Goal: Information Seeking & Learning: Compare options

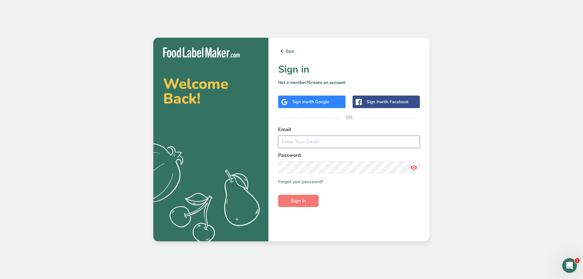
click at [286, 144] on input "email" at bounding box center [349, 142] width 142 height 12
type input "gabriela@liveholos.com"
click at [296, 202] on span "Sign in" at bounding box center [298, 200] width 15 height 7
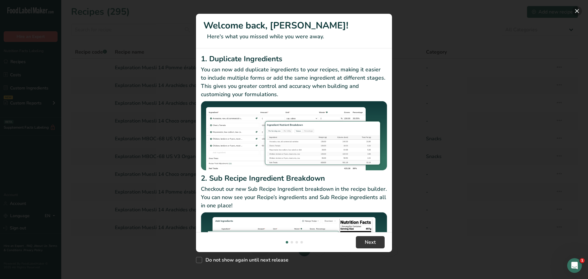
click at [576, 11] on button "New Features" at bounding box center [577, 11] width 10 height 10
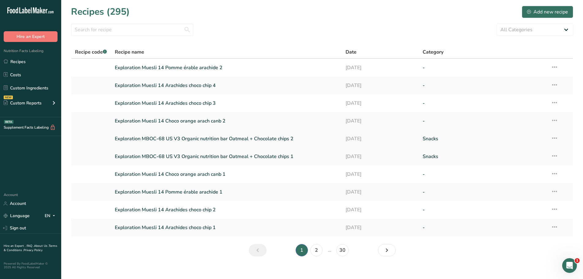
click at [267, 138] on link "Exploration MBOC-68 US V3 Organic nutrition bar Oatmeal + Chocolate chips 2" at bounding box center [227, 138] width 224 height 13
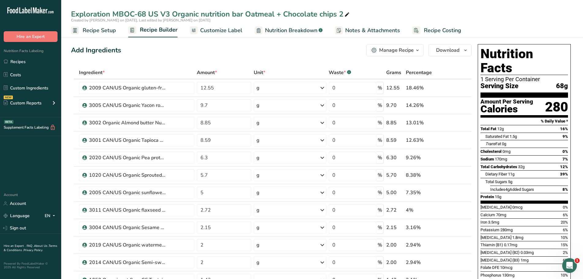
click at [420, 49] on icon "button" at bounding box center [417, 51] width 5 height 8
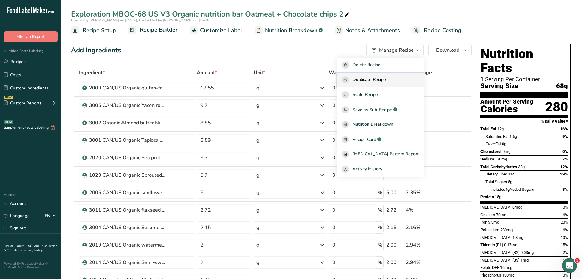
click at [384, 80] on span "Duplicate Recipe" at bounding box center [369, 79] width 33 height 7
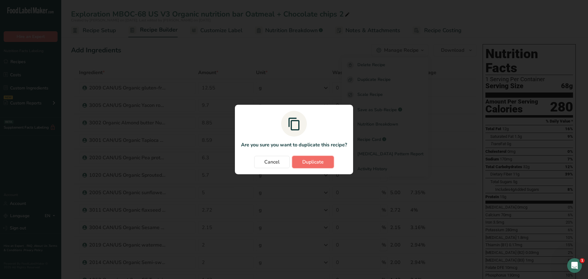
click at [320, 160] on span "Duplicate" at bounding box center [312, 161] width 21 height 7
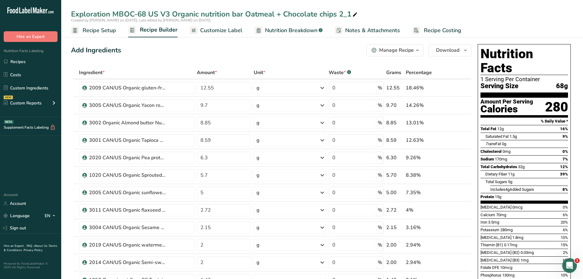
click at [350, 13] on div "Exploration MBOC-68 US V3 Organic nutrition bar Oatmeal + Chocolate chips 2_1" at bounding box center [215, 14] width 288 height 11
type input "Exploration MBOC-68 US V3 Organic nutrition bar Oatmeal + Chocolate chips 3"
click at [276, 49] on div "Add Ingredients Manage Recipe Delete Recipe Duplicate Recipe Scale Recipe Save …" at bounding box center [271, 50] width 401 height 12
click at [54, 95] on ul "Recipes Costs Custom Ingredients NEW Custom Reports Menu Label Ingredient Compa…" at bounding box center [30, 83] width 61 height 55
click at [457, 106] on icon at bounding box center [459, 105] width 4 height 6
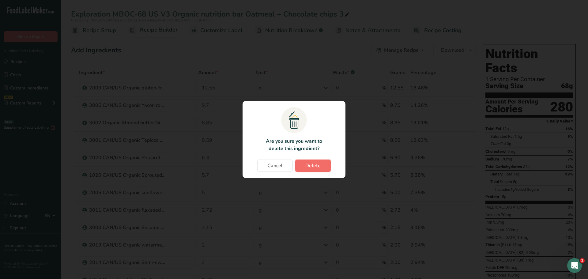
click at [324, 163] on button "Delete" at bounding box center [312, 165] width 35 height 12
type input "8.85"
type input "8.59"
type input "6.3"
type input "5.7"
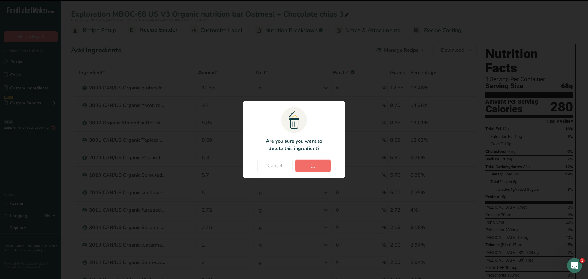
type input "5"
type input "2.72"
type input "2.15"
type input "2"
type input "1.43"
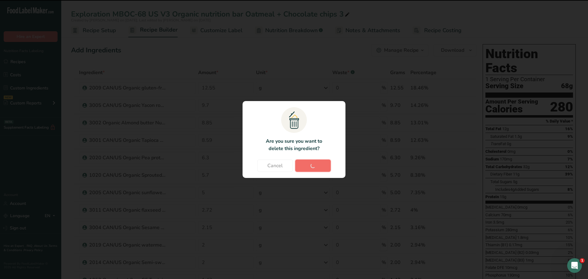
type input "0.4"
type input "0.28"
type input "0.25"
type input "0.08"
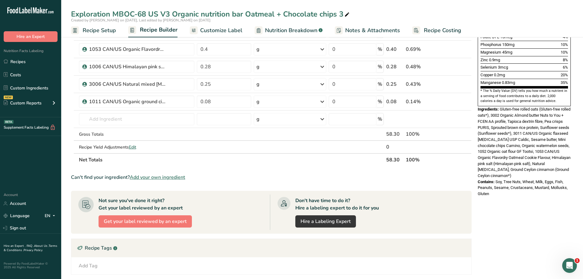
scroll to position [197, 0]
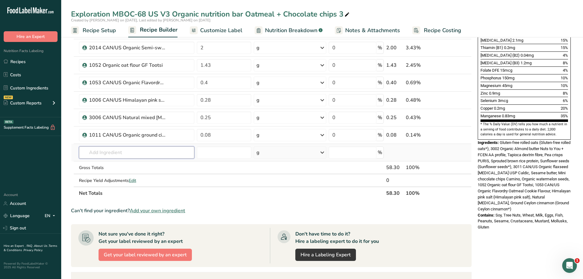
click at [101, 149] on input "text" at bounding box center [136, 152] width 115 height 12
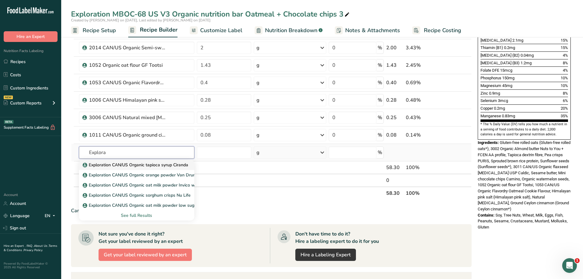
type input "Explora"
click at [149, 165] on p "Exploration CAN/US Organic tapioca syrup Ciranda" at bounding box center [136, 165] width 104 height 6
type input "Exploration CAN/US Organic tapioca syrup Ciranda"
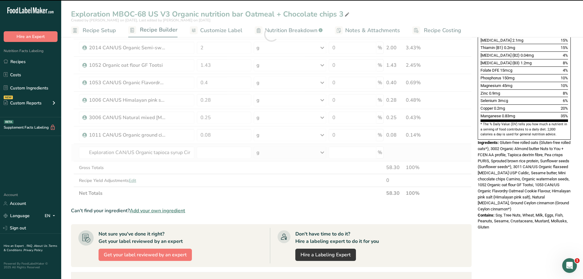
type input "0"
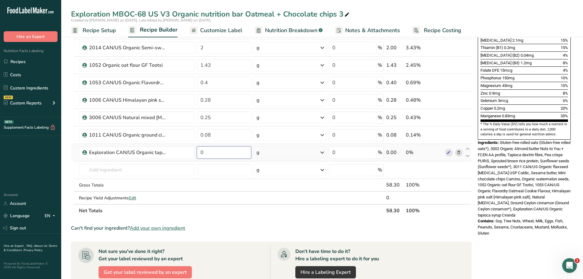
click at [206, 151] on input "0" at bounding box center [224, 152] width 55 height 12
type input "9.7"
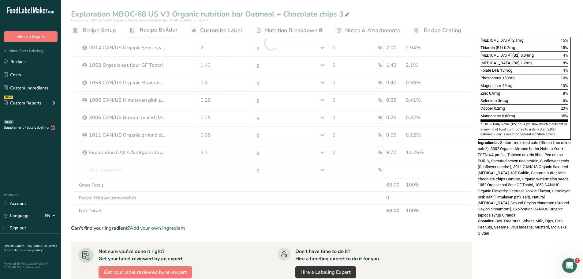
click at [453, 213] on div "Ingredient * Amount * Unit * Waste * .a-a{fill:#347362;}.b-a{fill:#fff;} Grams …" at bounding box center [271, 43] width 401 height 348
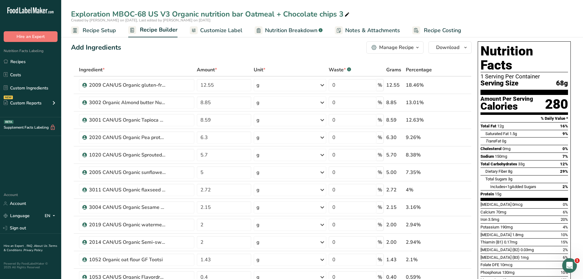
scroll to position [0, 0]
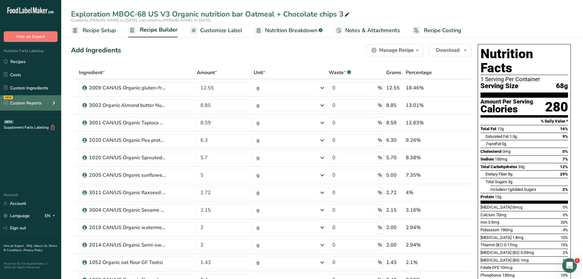
click at [53, 103] on icon at bounding box center [53, 102] width 7 height 11
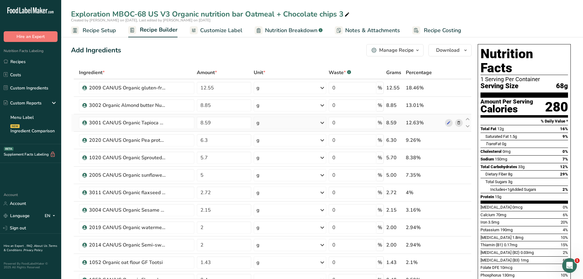
click at [459, 122] on icon at bounding box center [459, 123] width 4 height 6
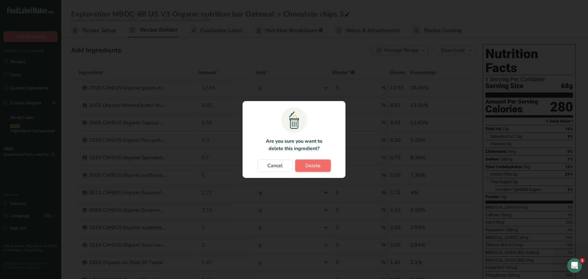
click at [316, 166] on span "Delete" at bounding box center [312, 165] width 15 height 7
type input "6.3"
type input "5.7"
type input "5"
type input "2.72"
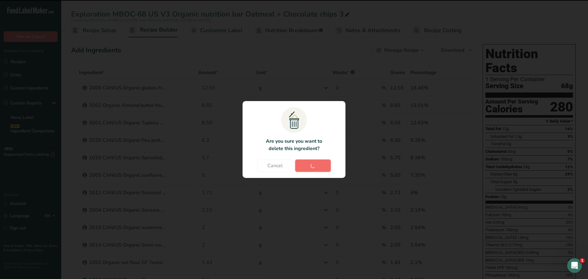
type input "2.15"
type input "2"
type input "1.43"
type input "0.4"
type input "0.28"
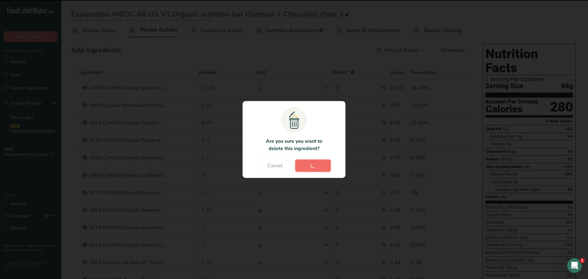
type input "0.25"
type input "0.08"
type input "9.7"
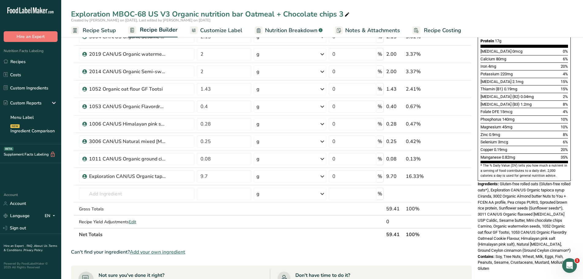
scroll to position [133, 0]
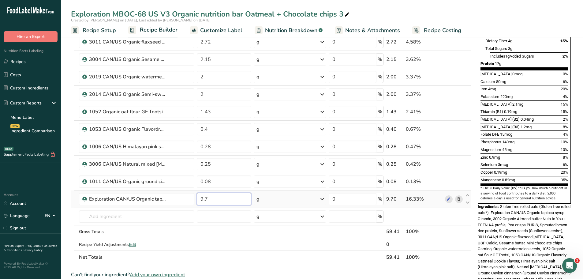
click at [208, 198] on input "9.7" at bounding box center [224, 199] width 55 height 12
type input "9"
type input "18.29"
click at [473, 22] on div "Created by Gabriela Cappelo on 2025-08-26, Last edited by Gabriela Cappelo on 2…" at bounding box center [322, 20] width 522 height 6
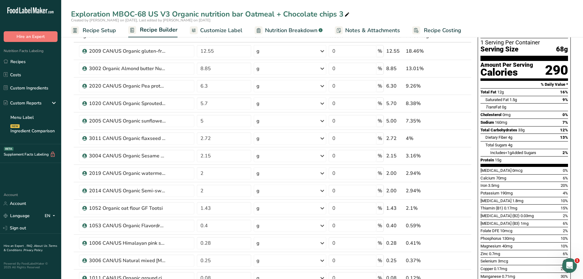
scroll to position [0, 0]
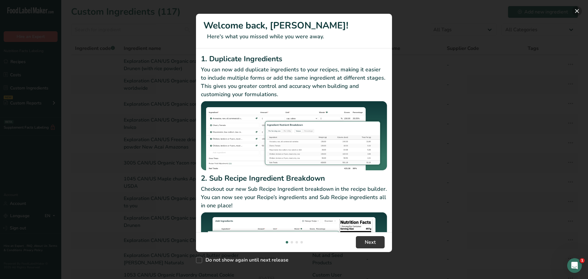
click at [577, 12] on button "New Features" at bounding box center [577, 11] width 10 height 10
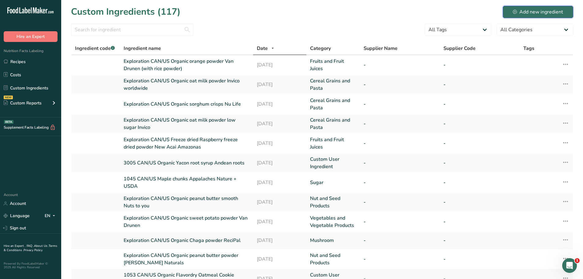
click at [535, 14] on div "Add new ingredient" at bounding box center [538, 11] width 50 height 7
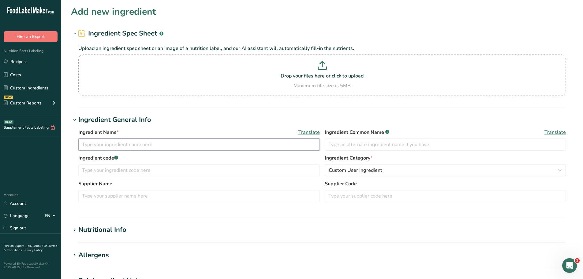
click at [93, 144] on input "text" at bounding box center [198, 144] width 241 height 12
type input "Exploration CAN/US Organic tapioca syrup Ciranda"
click at [208, 134] on div "Ingredient Name * Translate" at bounding box center [198, 132] width 241 height 7
click at [559, 169] on icon "button" at bounding box center [559, 170] width 7 height 11
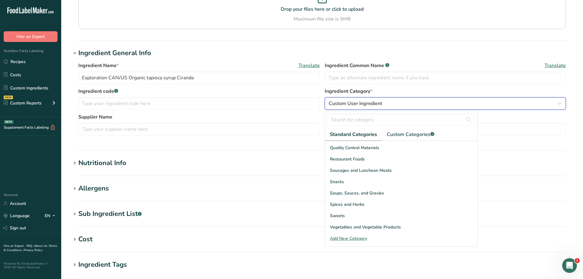
scroll to position [67, 0]
click at [351, 213] on div "Sweets" at bounding box center [401, 215] width 152 height 11
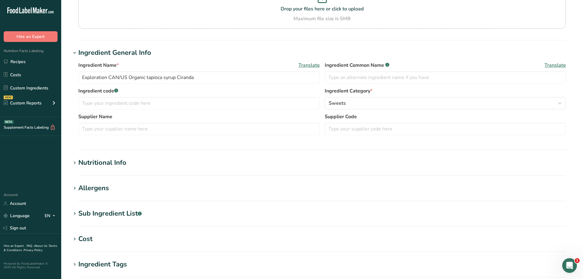
click at [73, 162] on icon at bounding box center [75, 163] width 6 height 9
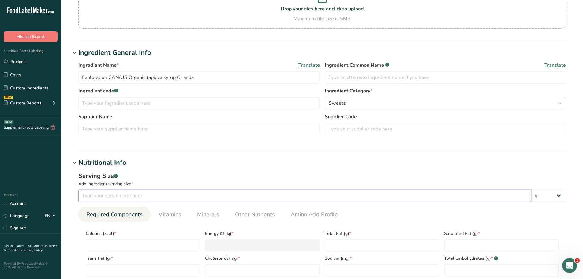
click at [113, 198] on input "number" at bounding box center [304, 195] width 453 height 12
type input "100"
click at [200, 178] on div "Serving Size .a-a{fill:#347362;}.b-a{fill:#fff;}" at bounding box center [321, 175] width 487 height 9
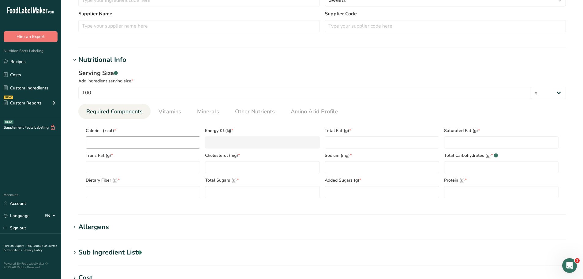
scroll to position [170, 0]
click at [118, 146] on input "number" at bounding box center [143, 142] width 114 height 12
type input "3"
type KJ "12.6"
type input "31"
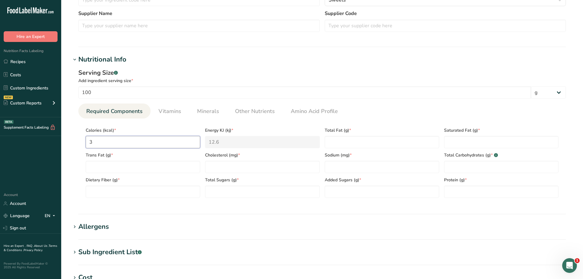
type KJ "129.7"
type input "312"
type KJ "1305.4"
type input "312"
click at [390, 116] on ul "Required Components Vitamins Minerals Other Nutrients Amino Acid Profile" at bounding box center [321, 110] width 487 height 15
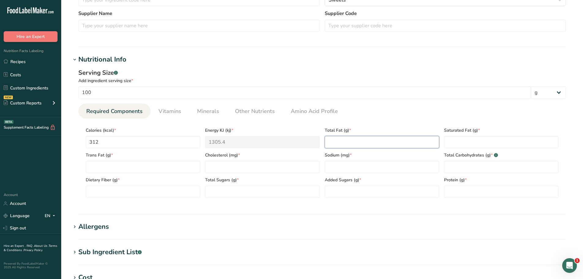
click at [348, 143] on Fat "number" at bounding box center [382, 142] width 114 height 12
type Fat "0"
click at [451, 141] on Fat "number" at bounding box center [501, 142] width 114 height 12
type Fat "0"
click at [103, 167] on Fat "number" at bounding box center [143, 167] width 114 height 12
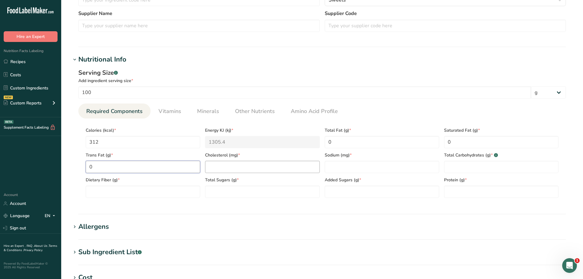
type Fat "0"
click at [218, 166] on input "number" at bounding box center [262, 167] width 114 height 12
type input "0"
click at [460, 192] on input "number" at bounding box center [501, 191] width 114 height 12
type input "0"
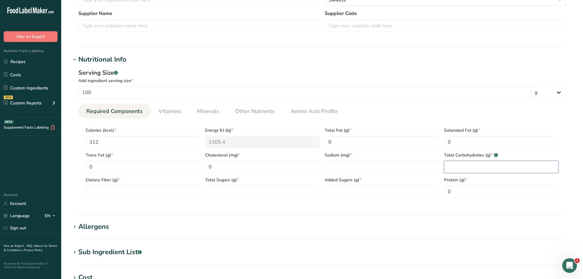
click at [459, 166] on Carbohydrates "number" at bounding box center [501, 167] width 114 height 12
type Carbohydrates "78"
click at [410, 120] on section "Calories (kcal) * 312 Energy KJ (kj) * 1305.4 Total Fat (g) * 0 Saturated Fat (…" at bounding box center [321, 160] width 487 height 84
click at [217, 191] on Sugars "number" at bounding box center [262, 191] width 114 height 12
type Sugars "13"
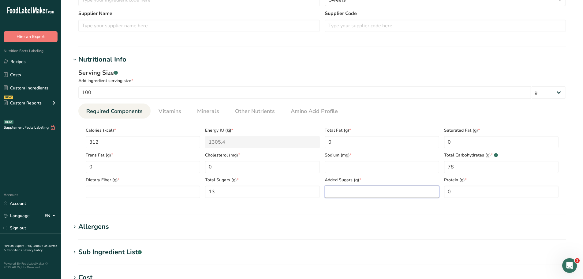
click at [337, 193] on Sugars "number" at bounding box center [382, 191] width 114 height 12
type Sugars "0"
click at [102, 190] on Fiber "number" at bounding box center [143, 191] width 114 height 12
type Fiber "0"
click at [340, 169] on input "number" at bounding box center [382, 167] width 114 height 12
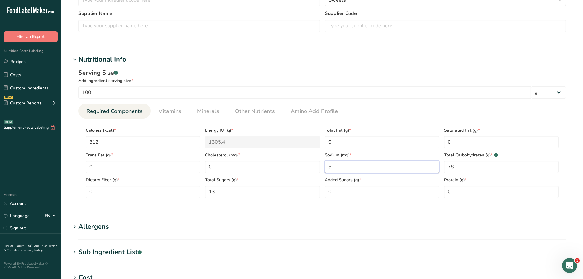
type input "5"
click at [417, 115] on ul "Required Components Vitamins Minerals Other Nutrients Amino Acid Profile" at bounding box center [321, 110] width 487 height 15
click at [179, 111] on span "Vitamins" at bounding box center [170, 111] width 23 height 8
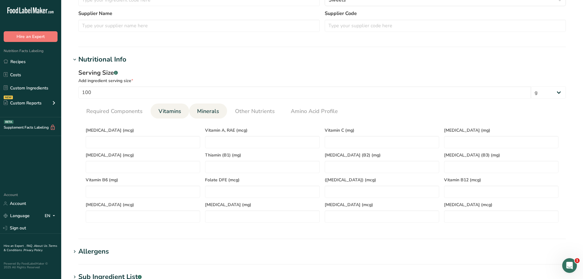
click at [204, 111] on span "Minerals" at bounding box center [208, 111] width 22 height 8
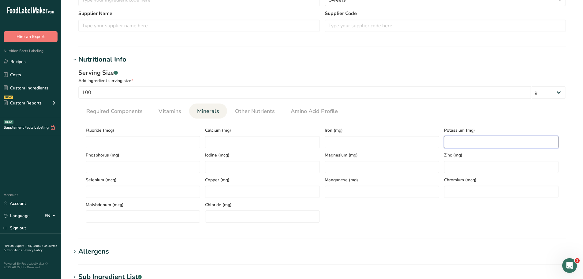
click at [446, 143] on input "number" at bounding box center [501, 142] width 114 height 12
type input "0.7"
click at [402, 113] on ul "Required Components Vitamins Minerals Other Nutrients Amino Acid Profile" at bounding box center [321, 110] width 487 height 15
click at [214, 139] on input "number" at bounding box center [262, 142] width 114 height 12
type input "13"
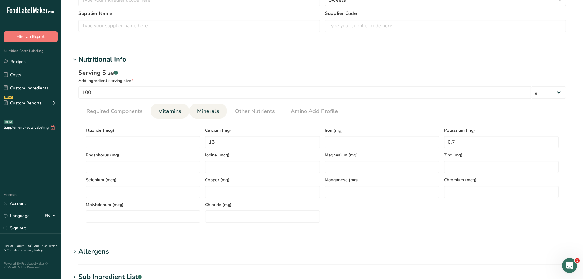
click at [175, 111] on span "Vitamins" at bounding box center [170, 111] width 23 height 8
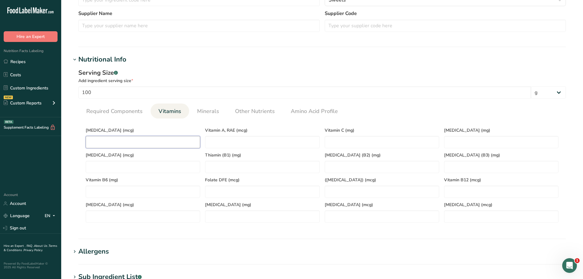
click at [103, 146] on D "number" at bounding box center [143, 142] width 114 height 12
type D "0"
click at [405, 115] on ul "Required Components Vitamins Minerals Other Nutrients Amino Acid Profile" at bounding box center [321, 110] width 487 height 15
click at [129, 110] on span "Required Components" at bounding box center [114, 111] width 56 height 8
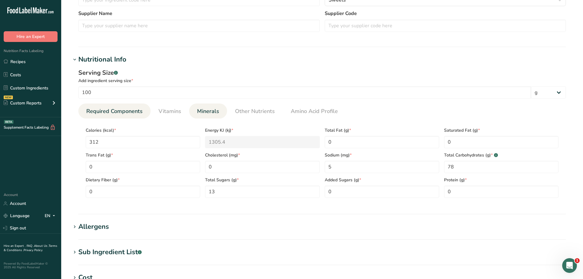
click at [213, 106] on link "Minerals" at bounding box center [208, 111] width 27 height 16
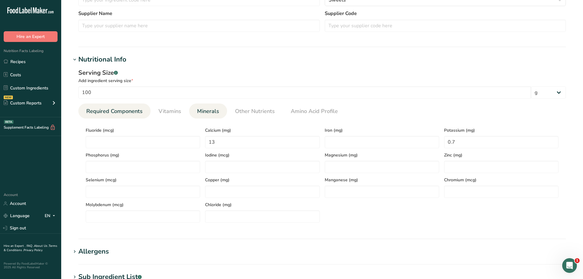
click at [113, 112] on span "Required Components" at bounding box center [114, 111] width 56 height 8
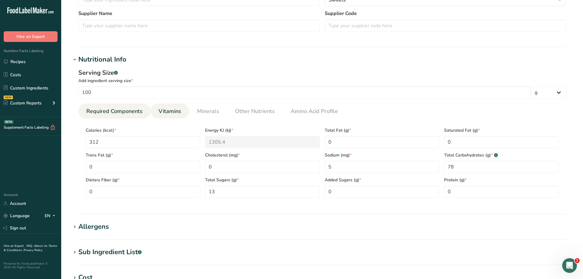
click at [168, 105] on link "Vitamins" at bounding box center [170, 111] width 28 height 16
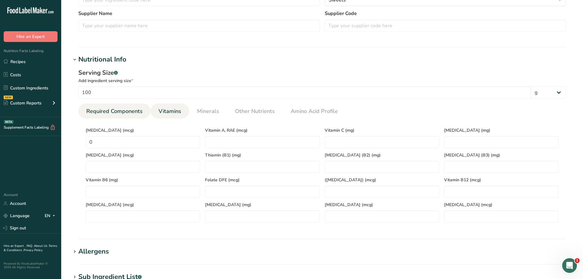
click at [109, 110] on span "Required Components" at bounding box center [114, 111] width 56 height 8
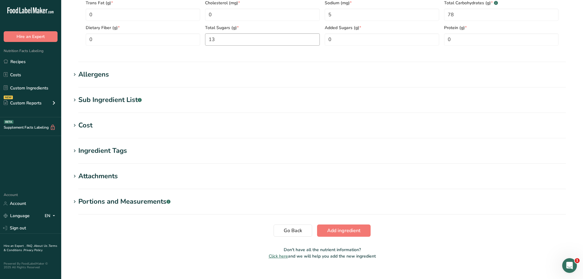
scroll to position [332, 0]
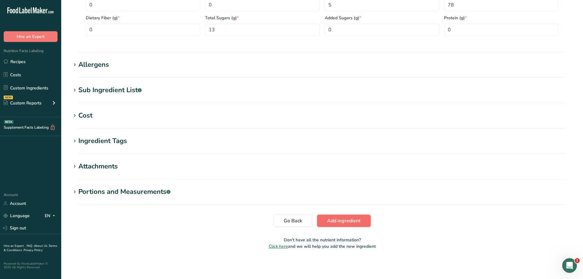
click at [338, 222] on span "Add ingredient" at bounding box center [343, 220] width 33 height 7
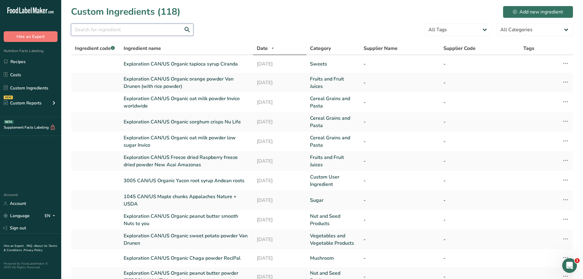
click at [99, 30] on input "text" at bounding box center [132, 30] width 122 height 12
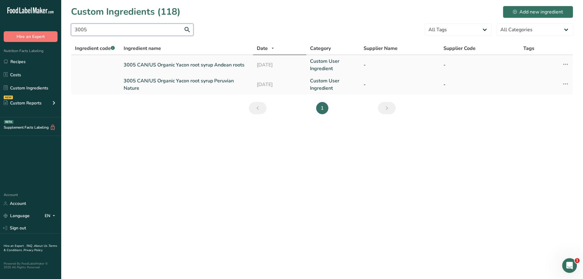
type input "3005"
click at [208, 62] on link "3005 CAN/US Organic Yacon root syrup Andean roots" at bounding box center [187, 64] width 126 height 7
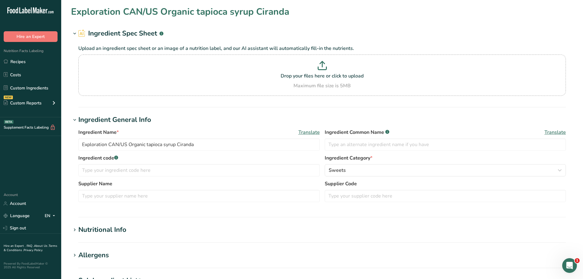
type input "3005 CAN/US Organic Yacon root syrup Andean roots"
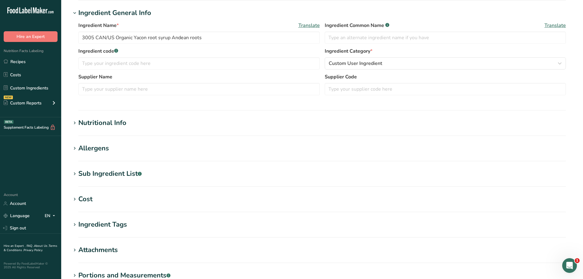
scroll to position [106, 0]
click at [75, 124] on icon at bounding box center [75, 124] width 6 height 9
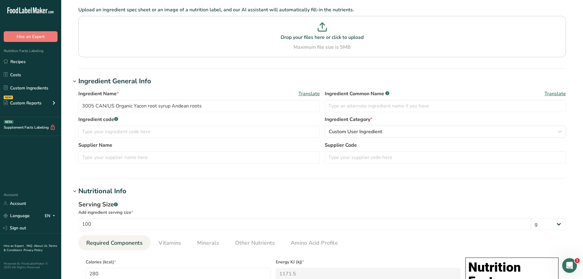
scroll to position [20, 0]
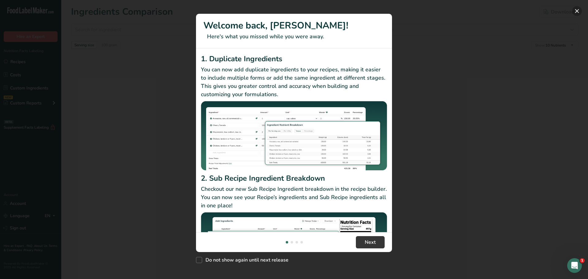
click at [577, 12] on button "New Features" at bounding box center [577, 11] width 10 height 10
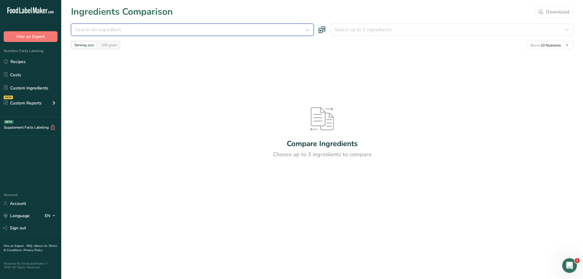
click at [113, 28] on span "Search for ingredient" at bounding box center [98, 29] width 46 height 7
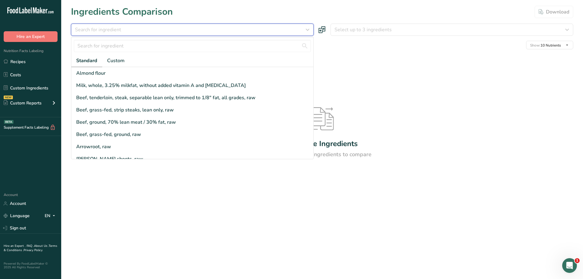
click at [103, 30] on span "Search for ingredient" at bounding box center [98, 29] width 46 height 7
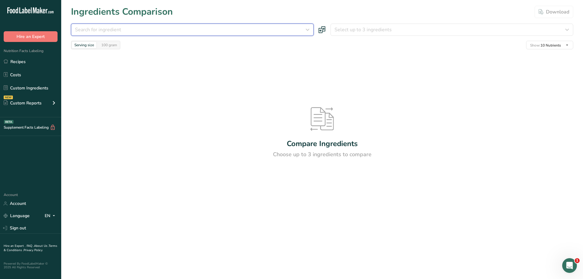
click at [87, 29] on span "Search for ingredient" at bounding box center [98, 29] width 46 height 7
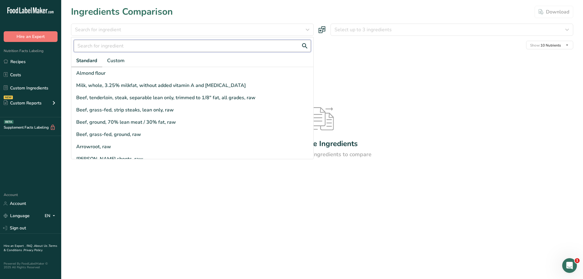
click at [84, 47] on input "text" at bounding box center [192, 46] width 237 height 12
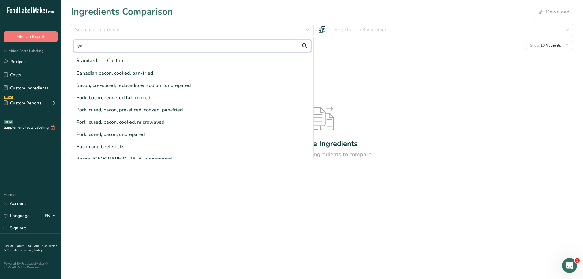
type input "y"
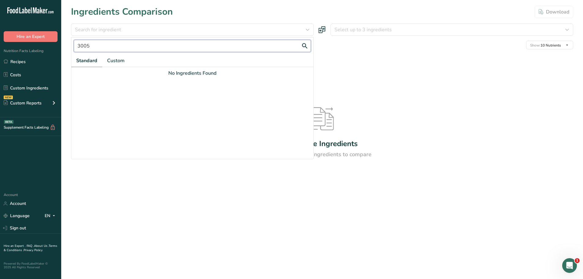
type input "3005"
click at [114, 58] on span "Custom" at bounding box center [115, 60] width 17 height 7
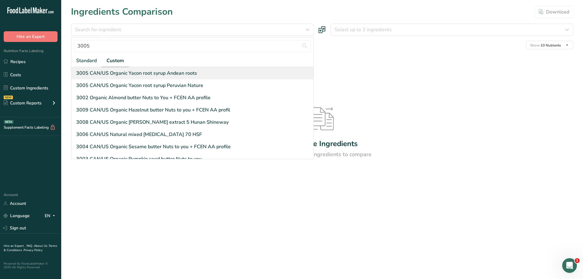
click at [143, 71] on div "3005 CAN/US Organic Yacon root syrup Andean roots" at bounding box center [136, 72] width 121 height 7
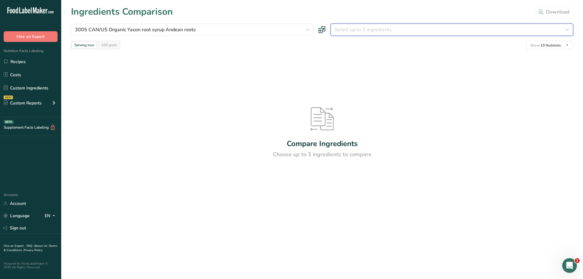
click at [357, 30] on span "Select up to 3 ingredients" at bounding box center [362, 29] width 57 height 7
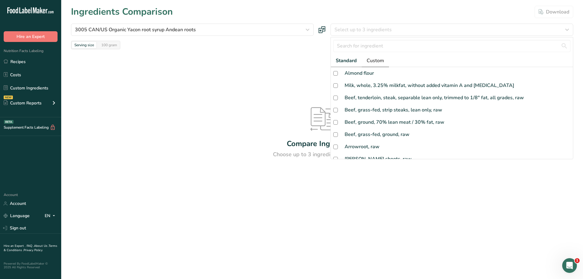
click at [377, 59] on span "Custom" at bounding box center [375, 60] width 17 height 7
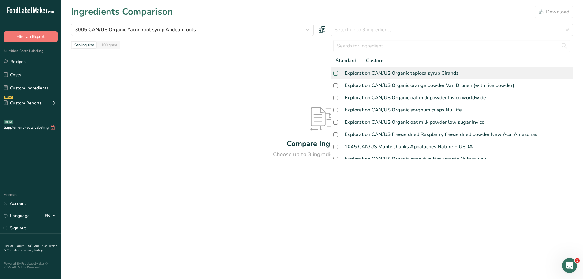
click at [335, 74] on span at bounding box center [335, 73] width 5 height 5
click at [335, 74] on input "checkbox" at bounding box center [335, 73] width 4 height 4
checkbox input "true"
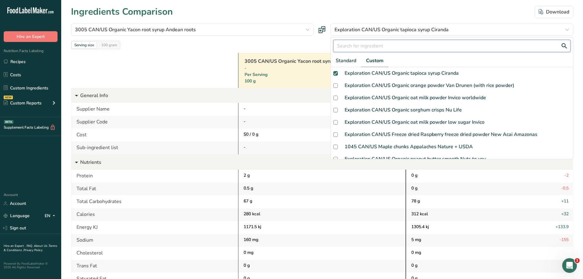
click at [348, 44] on input "text" at bounding box center [451, 46] width 237 height 12
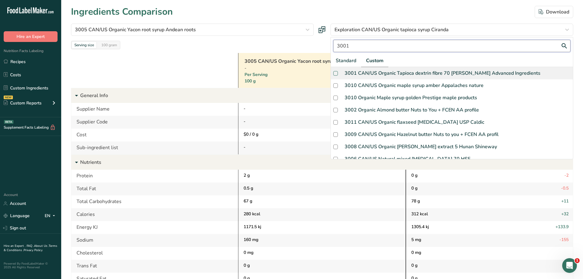
type input "3001"
click at [334, 73] on span at bounding box center [335, 73] width 5 height 5
click at [334, 73] on input "checkbox" at bounding box center [335, 73] width 4 height 4
checkbox input "true"
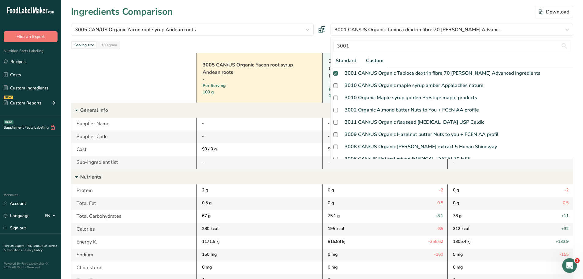
click at [310, 43] on div "Serving size 100 gram Show: 10 Nutrients All Nutrients Standard Components Calo…" at bounding box center [322, 45] width 502 height 9
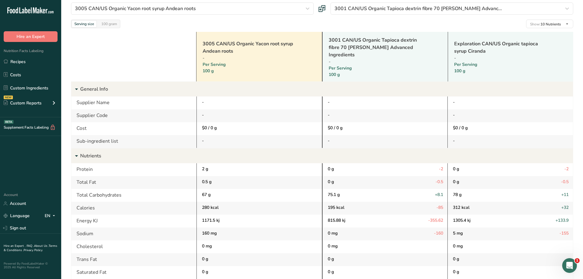
scroll to position [21, 0]
click at [78, 151] on icon at bounding box center [76, 156] width 7 height 11
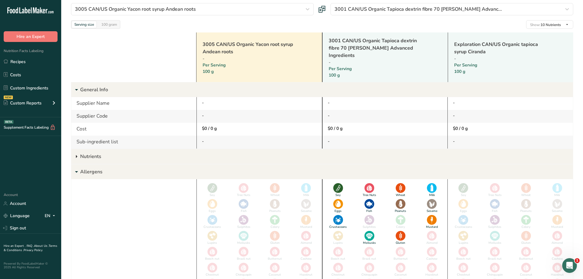
click at [78, 151] on icon at bounding box center [76, 156] width 7 height 11
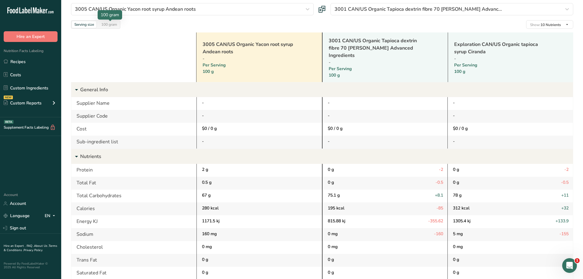
click at [110, 22] on div at bounding box center [110, 21] width 3 height 3
click at [114, 24] on div "100 gram" at bounding box center [109, 24] width 21 height 7
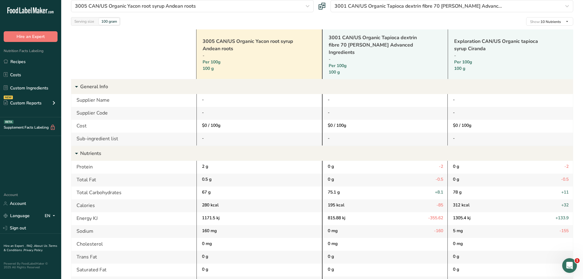
scroll to position [0, 0]
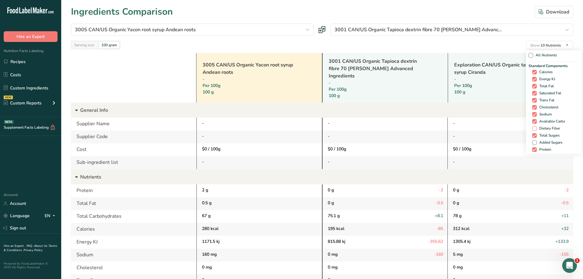
click at [533, 129] on span at bounding box center [534, 128] width 5 height 5
click at [533, 129] on input "Dietary Fiber" at bounding box center [534, 128] width 4 height 4
checkbox input "true"
click at [534, 143] on span at bounding box center [534, 142] width 5 height 5
click at [534, 143] on input "Added Sugars" at bounding box center [534, 142] width 4 height 4
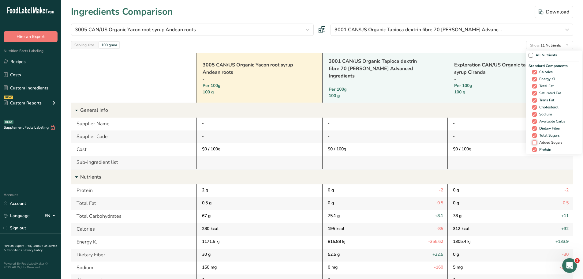
checkbox input "true"
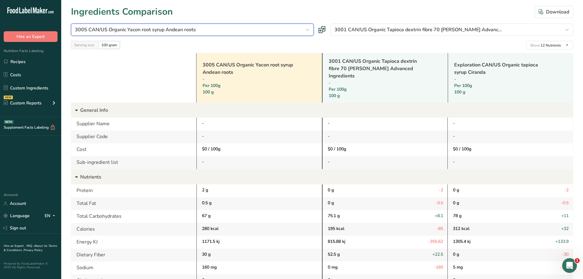
click at [217, 29] on div "3005 CAN/US Organic Yacon root syrup Andean roots" at bounding box center [190, 29] width 231 height 7
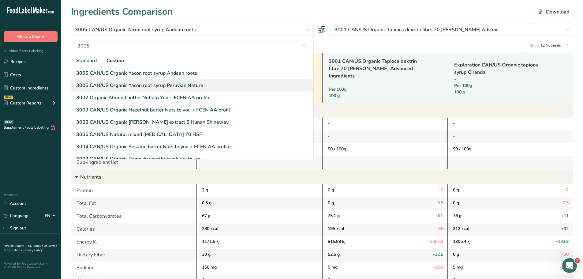
click at [189, 84] on div "3005 CAN/US Organic Yacon root syrup Peruvian Nature" at bounding box center [139, 85] width 127 height 7
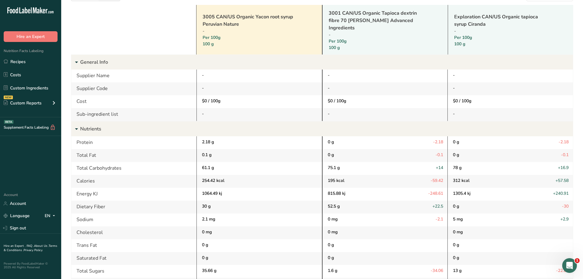
scroll to position [47, 0]
